Goal: Task Accomplishment & Management: Manage account settings

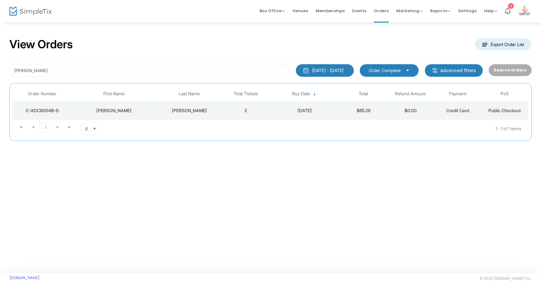
click at [148, 117] on td "[PERSON_NAME]" at bounding box center [114, 110] width 85 height 19
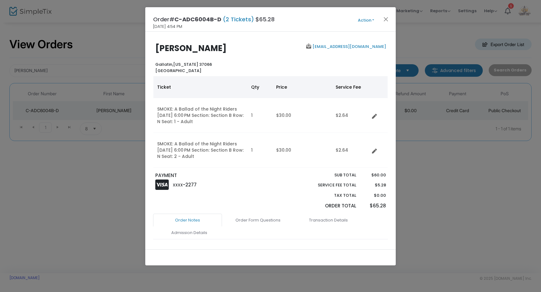
click at [364, 24] on div "Order# C-ADC6004B-D (2 Tickets) $65.28 [DATE] 4:54 PM Action Mark Admitted Edit…" at bounding box center [270, 19] width 251 height 24
click at [366, 22] on button "Action" at bounding box center [366, 20] width 38 height 7
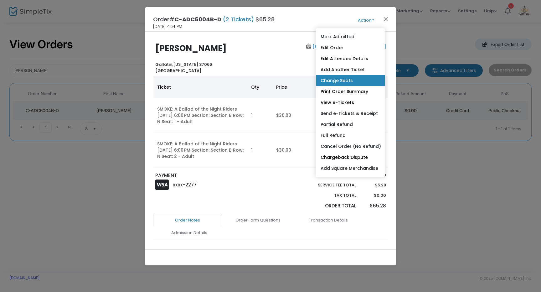
click at [348, 81] on link "Change Seats" at bounding box center [350, 80] width 69 height 11
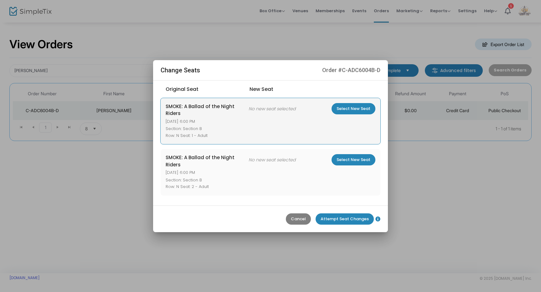
click at [352, 109] on m-button "Select New Seat" at bounding box center [354, 108] width 44 height 11
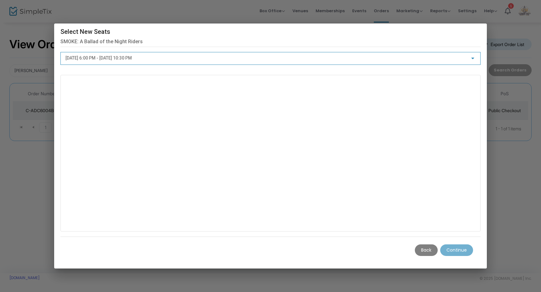
click at [132, 58] on span "[DATE] 6:00 PM - [DATE] 10:30 PM" at bounding box center [98, 57] width 66 height 5
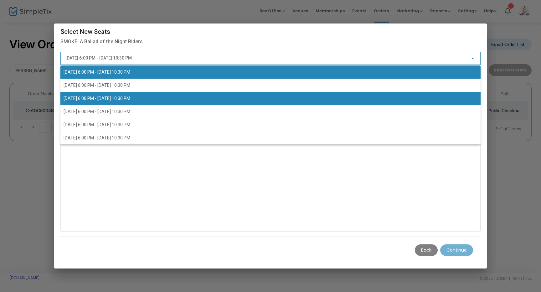
click at [130, 74] on span "[DATE] 6:00 PM - [DATE] 10:30 PM" at bounding box center [97, 72] width 67 height 5
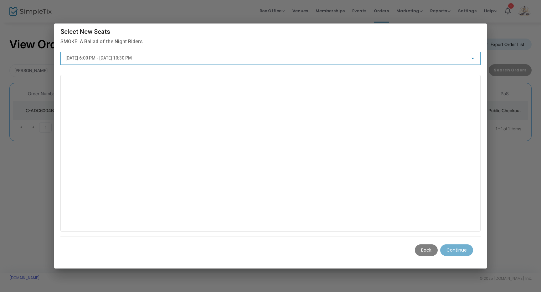
click at [427, 250] on m-button "Back" at bounding box center [426, 250] width 23 height 12
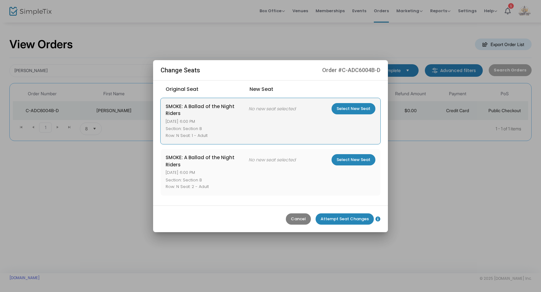
click at [357, 108] on m-button "Select New Seat" at bounding box center [354, 108] width 44 height 11
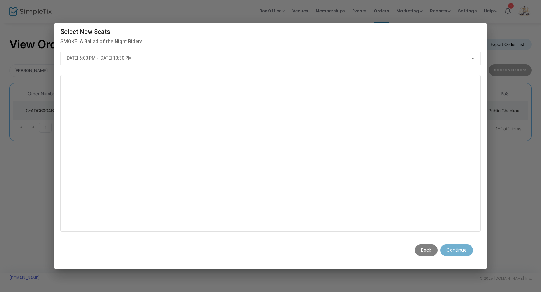
click at [235, 59] on div "[DATE] 6:00 PM - [DATE] 10:30 PM" at bounding box center [267, 58] width 405 height 5
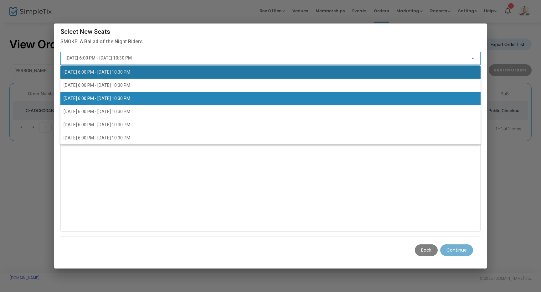
click at [189, 77] on span "[DATE] 6:00 PM - [DATE] 10:30 PM" at bounding box center [271, 71] width 414 height 13
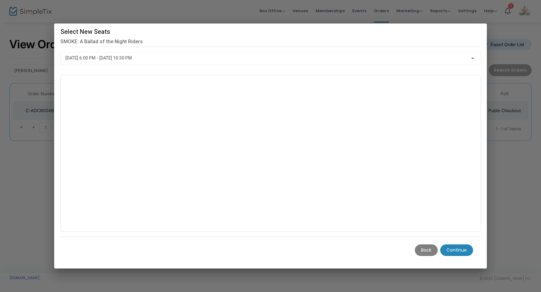
click at [462, 249] on m-button "Continue" at bounding box center [456, 250] width 33 height 12
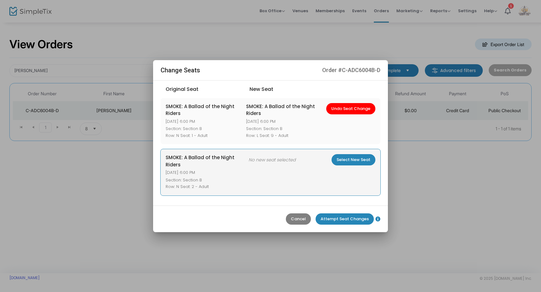
click at [356, 163] on m-button "Select New Seat" at bounding box center [354, 159] width 44 height 11
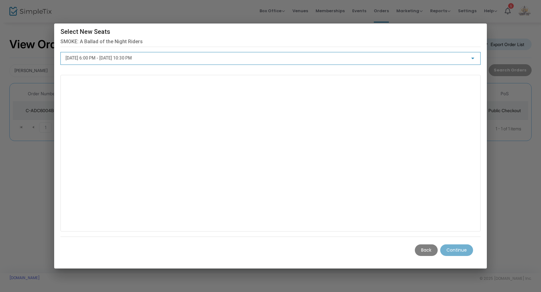
click at [206, 58] on div "[DATE] 6:00 PM - [DATE] 10:30 PM" at bounding box center [267, 58] width 405 height 5
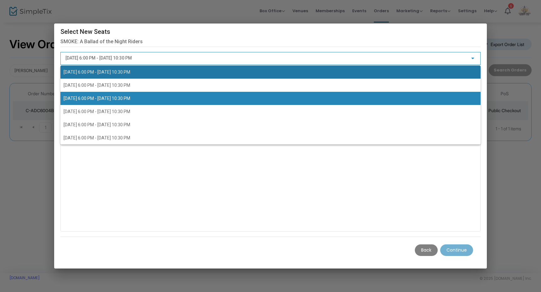
click at [170, 71] on span "[DATE] 6:00 PM - [DATE] 10:30 PM" at bounding box center [271, 71] width 414 height 13
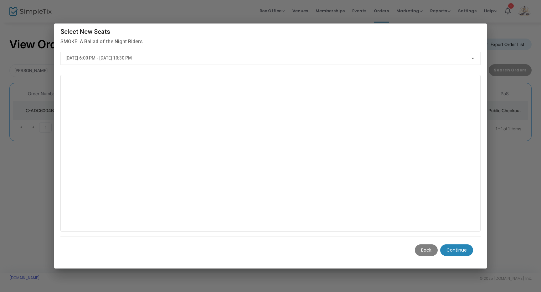
click at [458, 249] on m-button "Continue" at bounding box center [456, 250] width 33 height 12
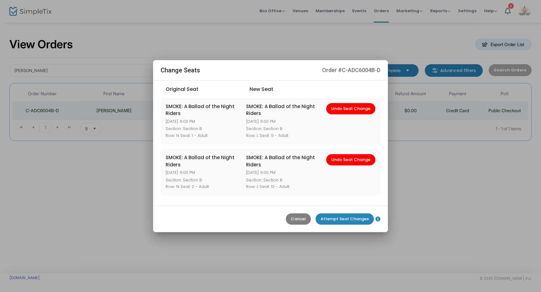
click at [339, 219] on m-button "Attempt Seat Changes" at bounding box center [345, 218] width 58 height 11
